Goal: Check status: Check status

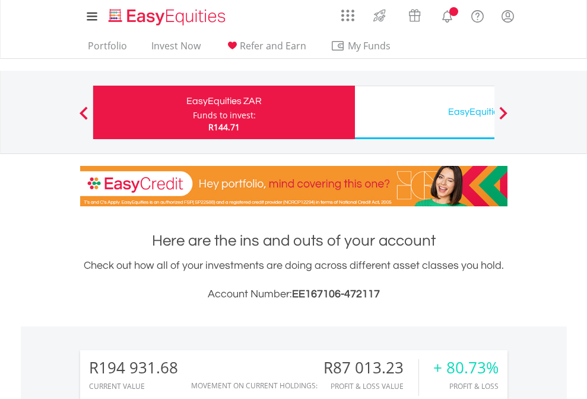
scroll to position [114, 186]
click at [193, 112] on div "Funds to invest:" at bounding box center [224, 115] width 63 height 12
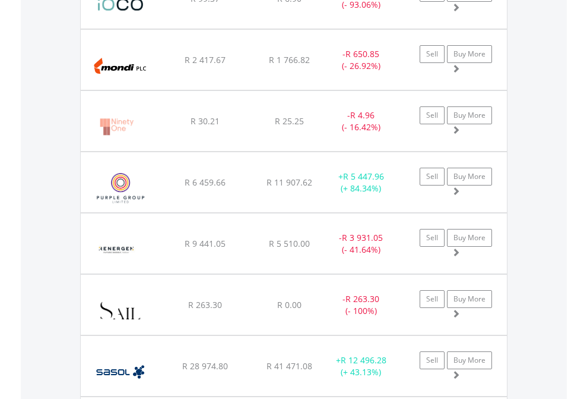
scroll to position [114, 186]
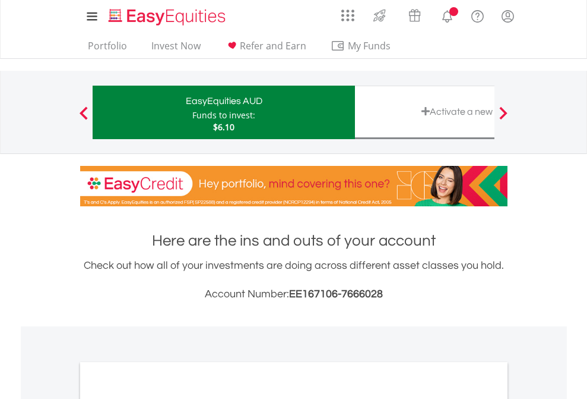
scroll to position [714, 0]
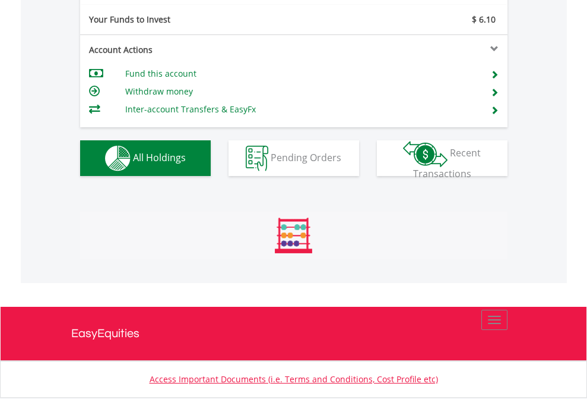
scroll to position [1321, 0]
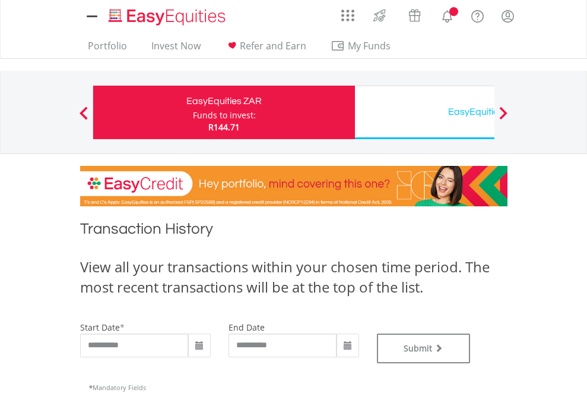
type input "**********"
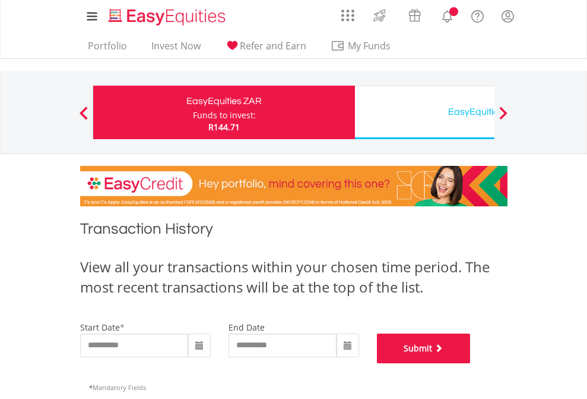
click at [471, 363] on button "Submit" at bounding box center [424, 348] width 94 height 30
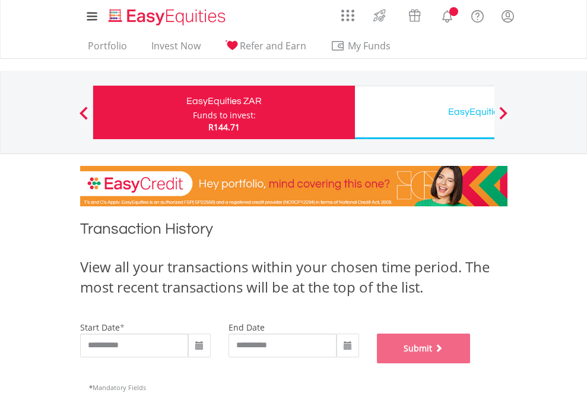
scroll to position [482, 0]
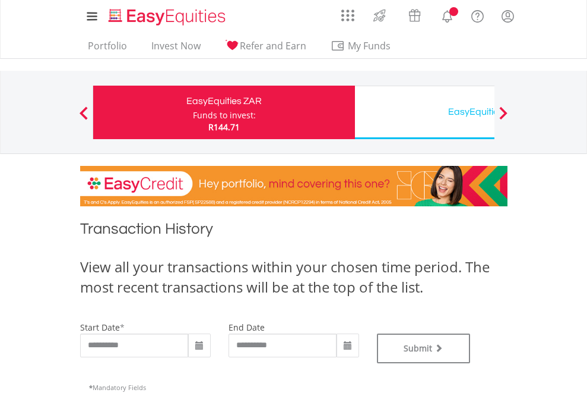
click at [425, 112] on div "EasyEquities USD" at bounding box center [486, 111] width 248 height 17
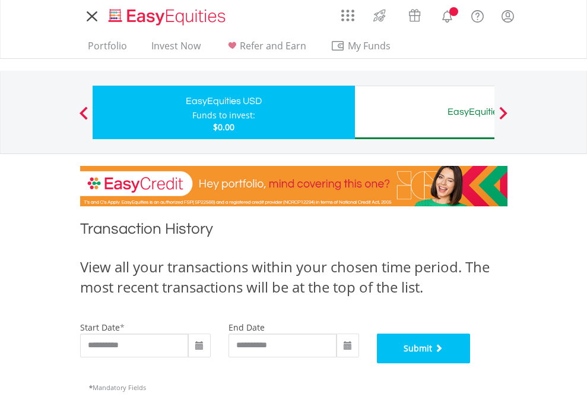
click at [471, 363] on button "Submit" at bounding box center [424, 348] width 94 height 30
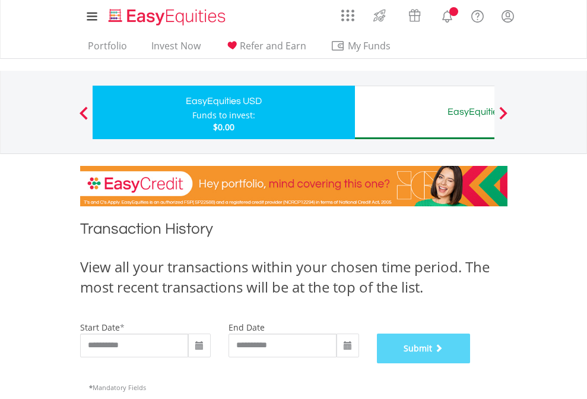
scroll to position [482, 0]
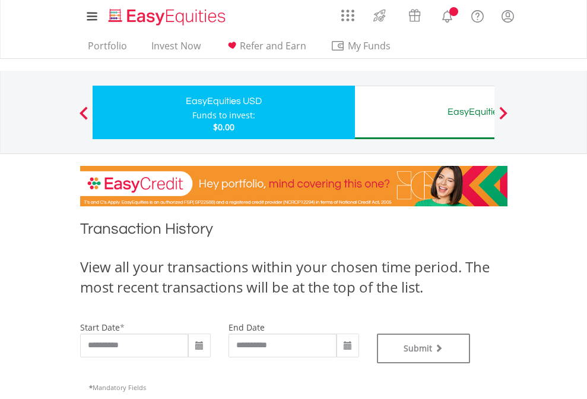
click at [425, 112] on div "EasyEquities AUD" at bounding box center [486, 111] width 248 height 17
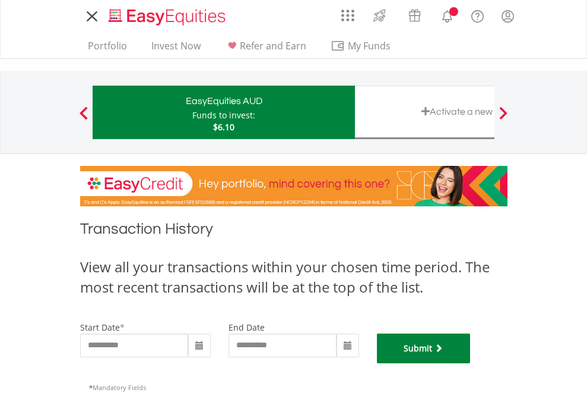
click at [471, 363] on button "Submit" at bounding box center [424, 348] width 94 height 30
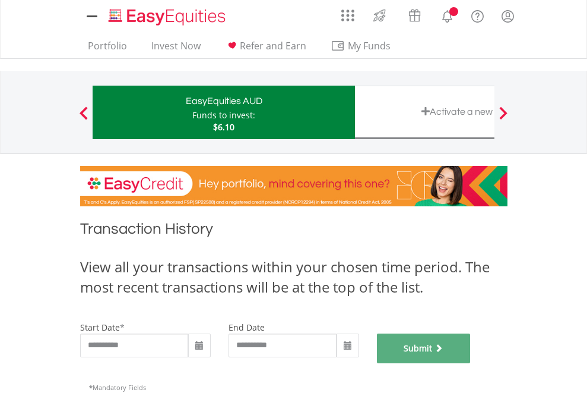
scroll to position [482, 0]
